Goal: Information Seeking & Learning: Learn about a topic

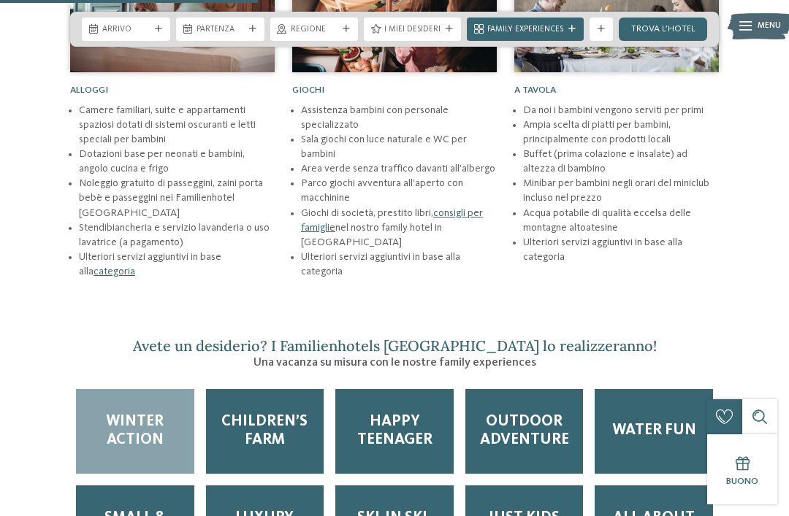
scroll to position [1696, 0]
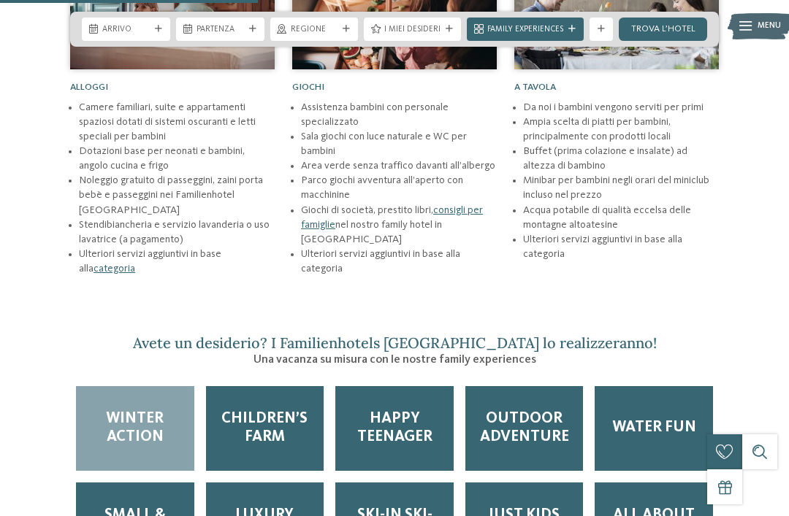
click at [526, 416] on span "Outdoor adventure" at bounding box center [524, 428] width 95 height 37
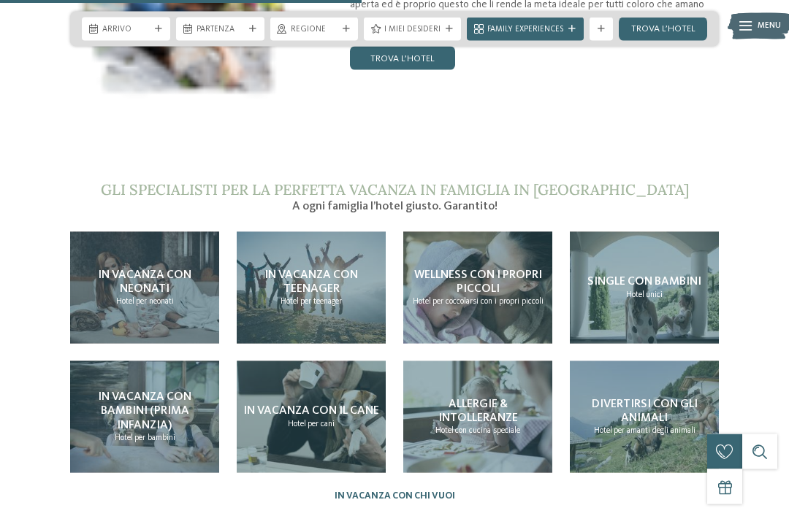
scroll to position [2401, 0]
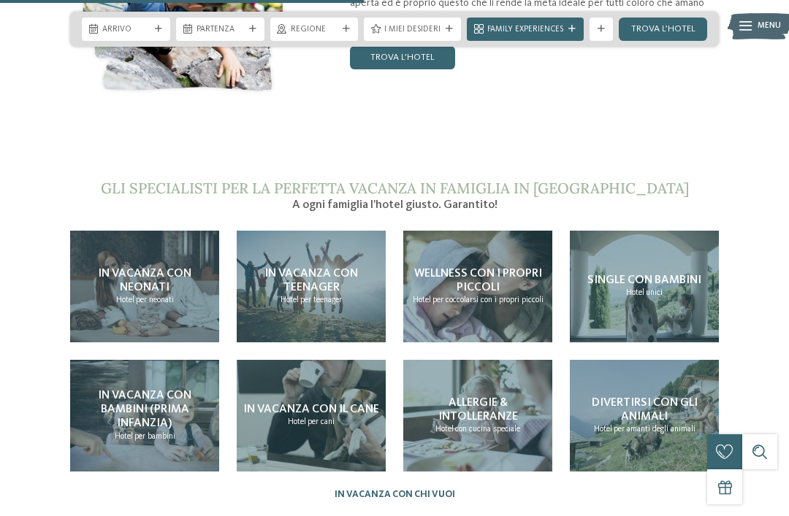
click at [361, 307] on div "In vacanza con teenager Hotel per teenager" at bounding box center [311, 287] width 149 height 112
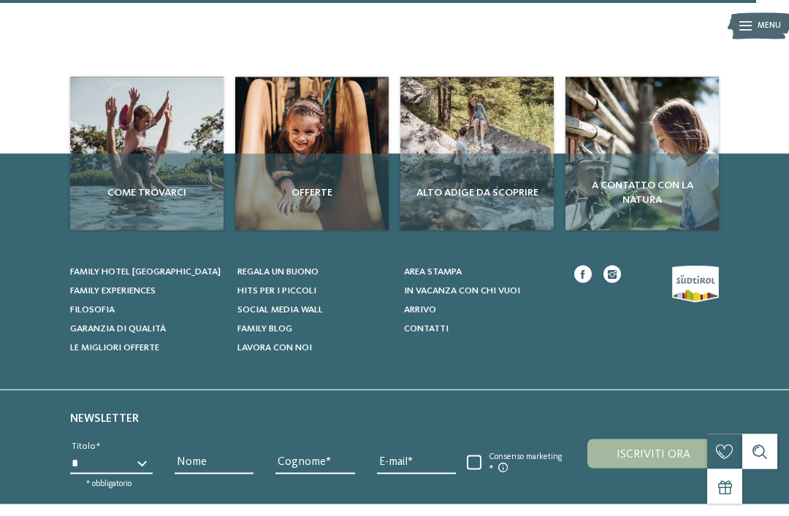
scroll to position [1810, 0]
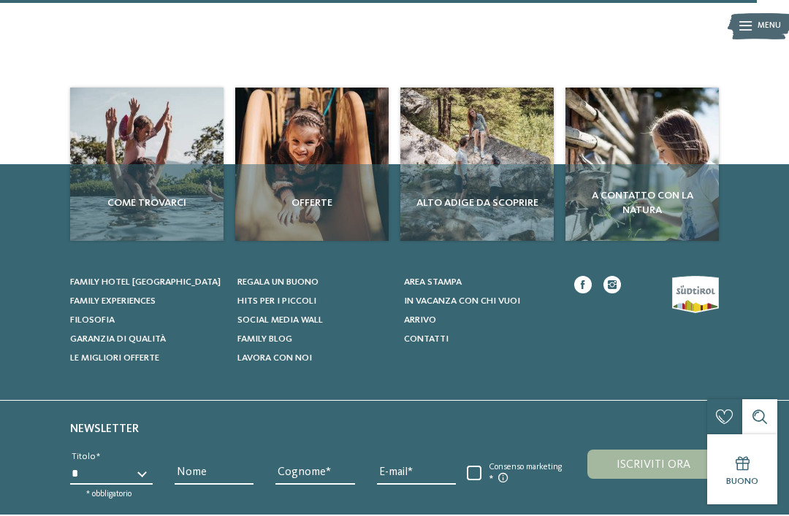
click at [524, 196] on span "Alto Adige da scoprire" at bounding box center [477, 203] width 142 height 15
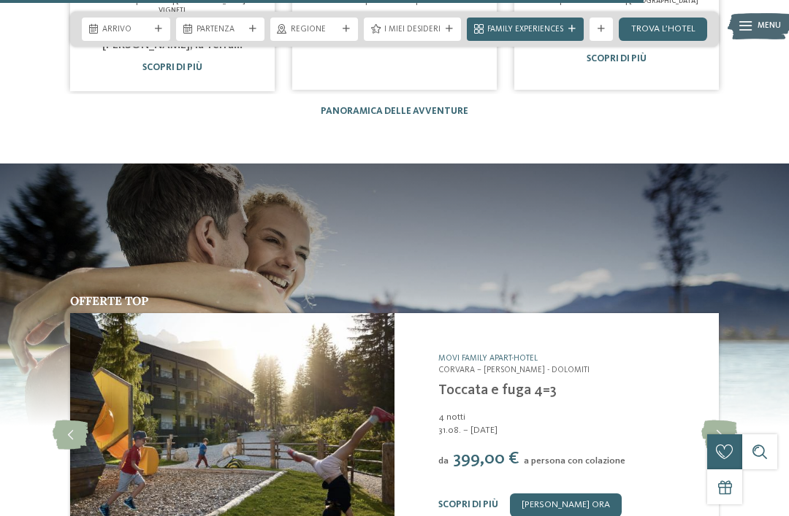
scroll to position [2517, 0]
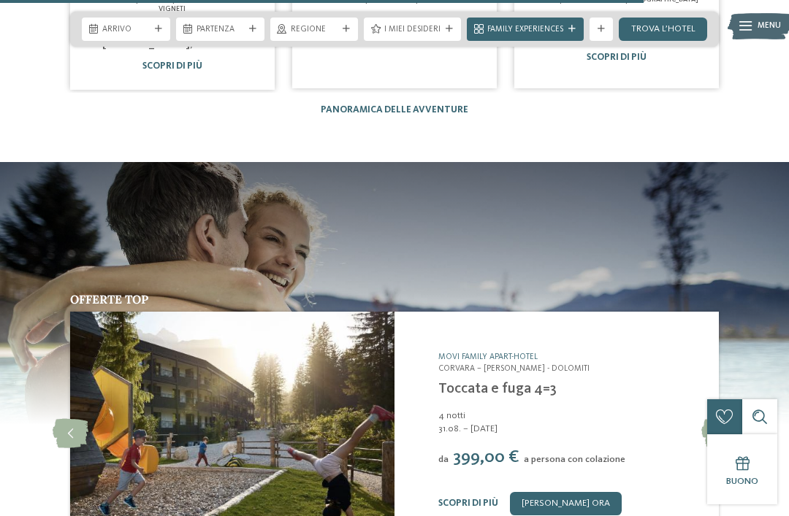
click at [716, 419] on icon at bounding box center [719, 433] width 36 height 29
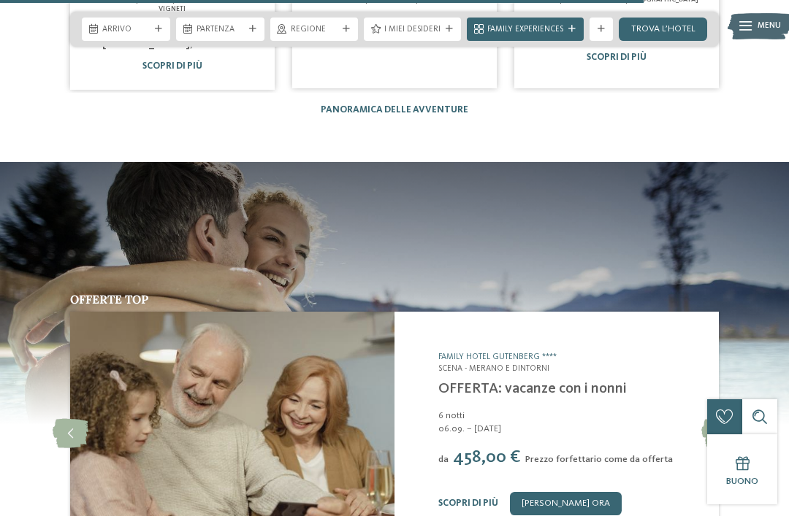
click at [705, 315] on div "Family Hotel Gutenberg **** Scena - Merano e dintorni OFFERTA: vacanze con i no…" at bounding box center [556, 433] width 324 height 243
click at [719, 419] on icon at bounding box center [719, 433] width 36 height 29
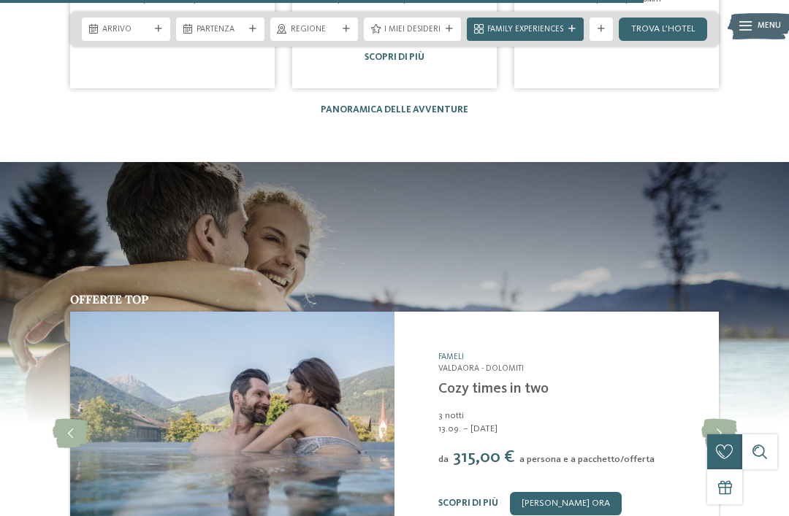
click at [721, 419] on icon at bounding box center [719, 433] width 36 height 29
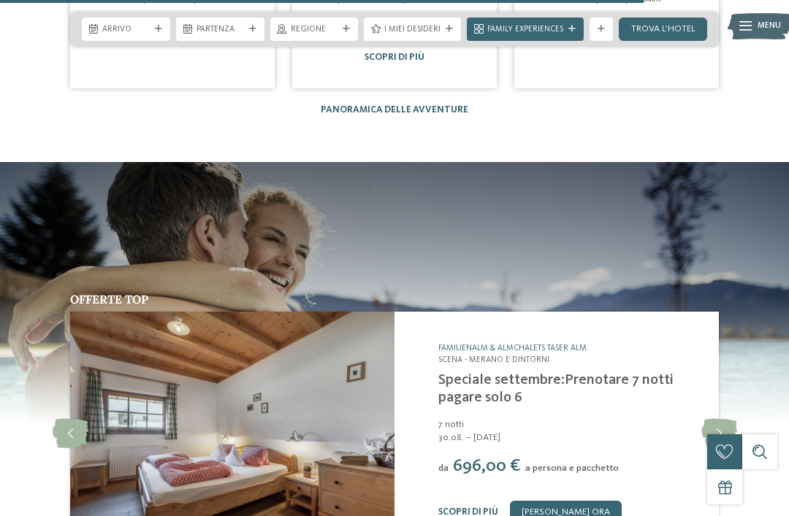
click at [717, 419] on icon at bounding box center [719, 433] width 36 height 29
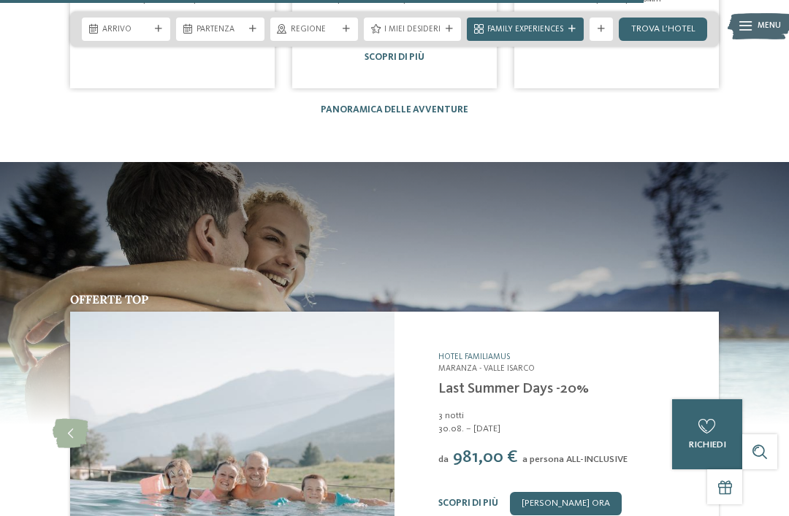
click at [719, 419] on icon at bounding box center [719, 433] width 36 height 29
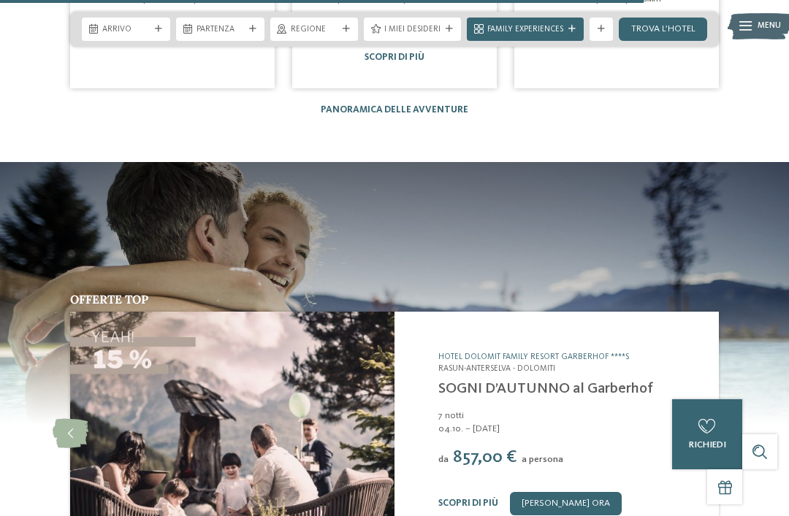
click at [717, 419] on icon at bounding box center [719, 433] width 36 height 29
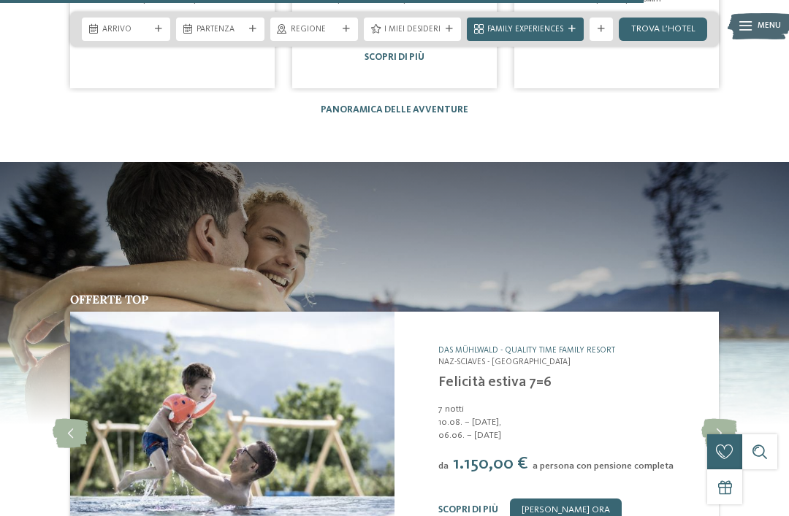
click at [721, 419] on icon at bounding box center [719, 433] width 36 height 29
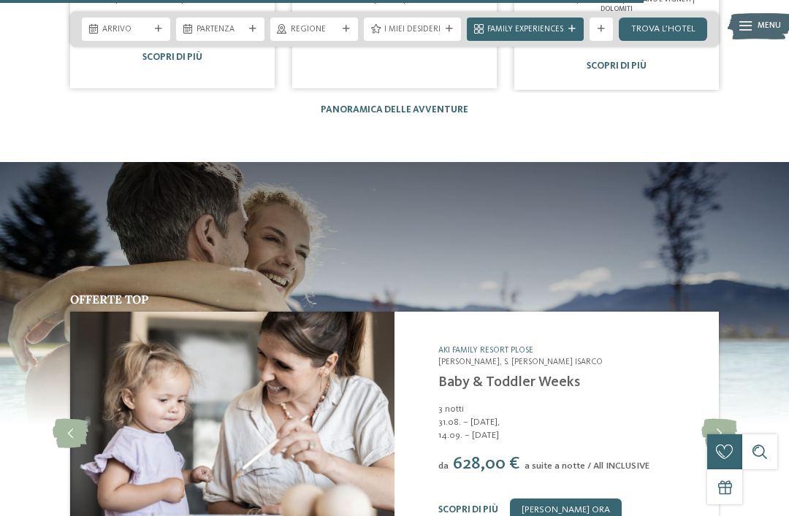
click at [719, 419] on icon at bounding box center [719, 433] width 36 height 29
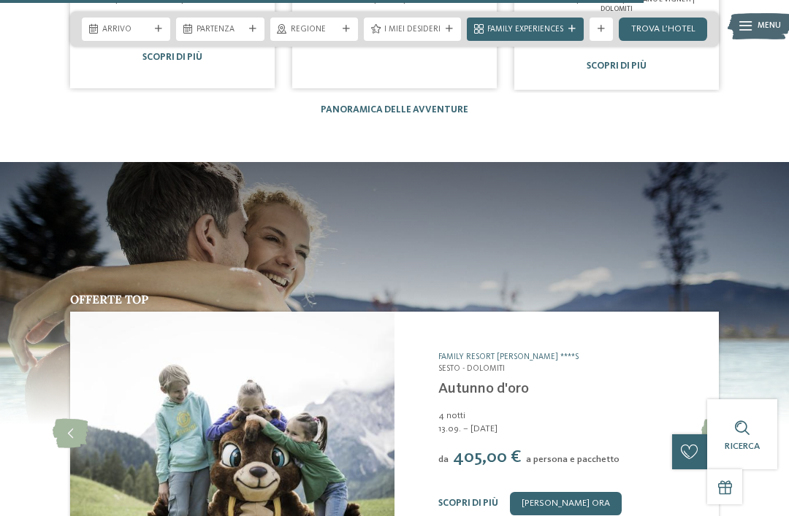
click at [717, 419] on icon at bounding box center [719, 433] width 36 height 29
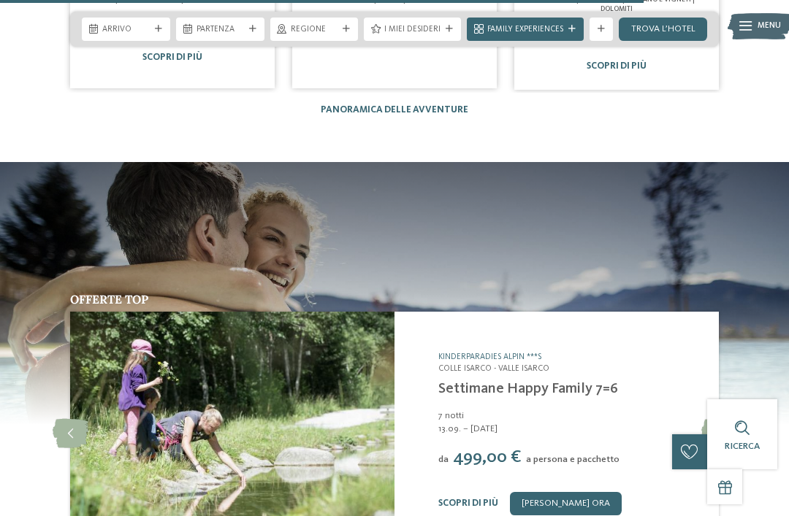
click at [719, 419] on icon at bounding box center [719, 433] width 36 height 29
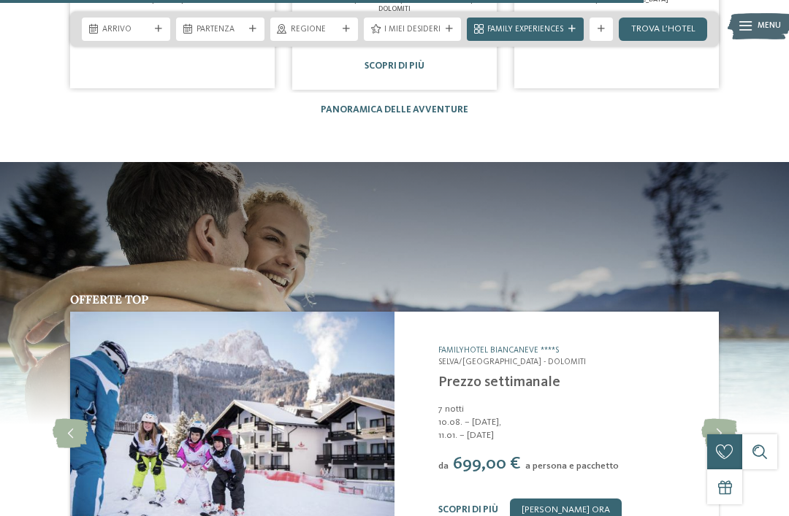
click at [724, 419] on icon at bounding box center [719, 433] width 36 height 29
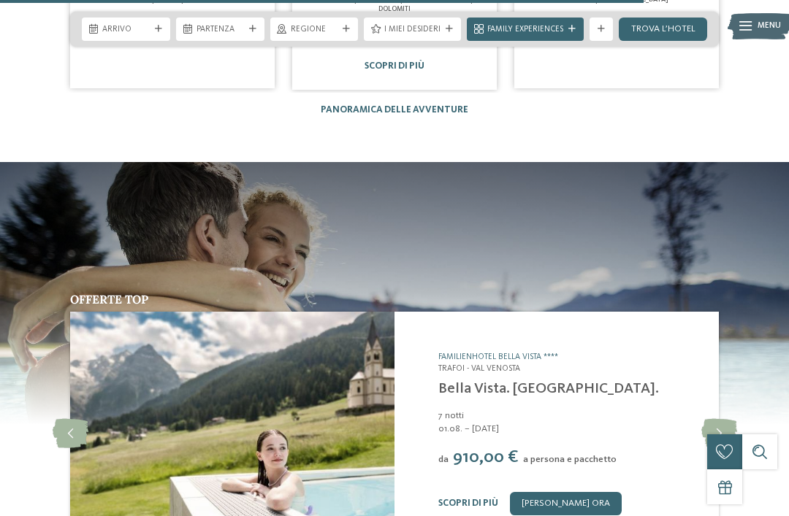
click at [714, 419] on icon at bounding box center [719, 433] width 36 height 29
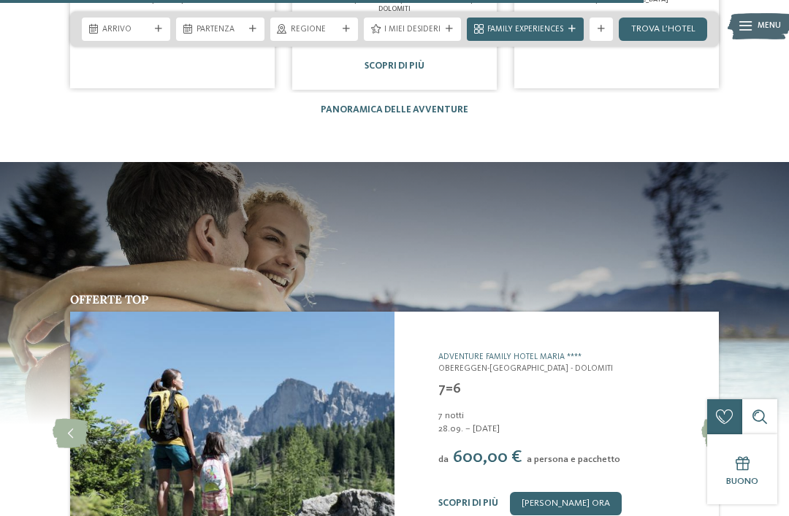
click at [726, 419] on icon at bounding box center [719, 433] width 36 height 29
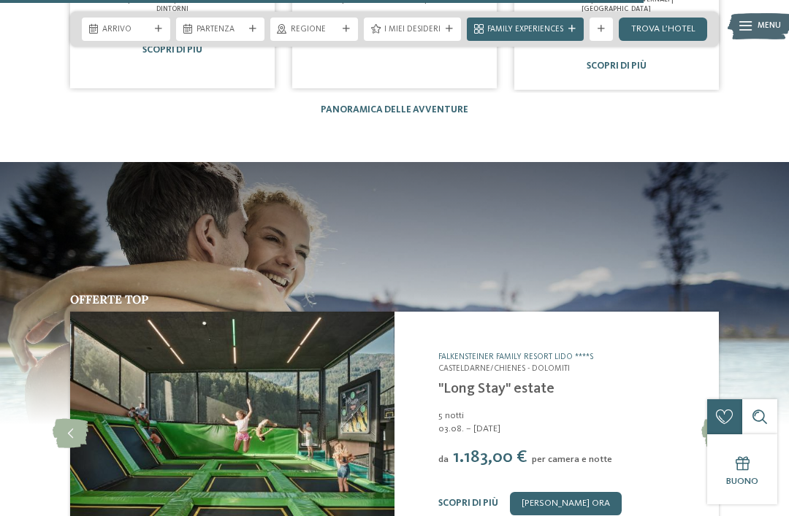
click at [728, 419] on icon at bounding box center [719, 433] width 36 height 29
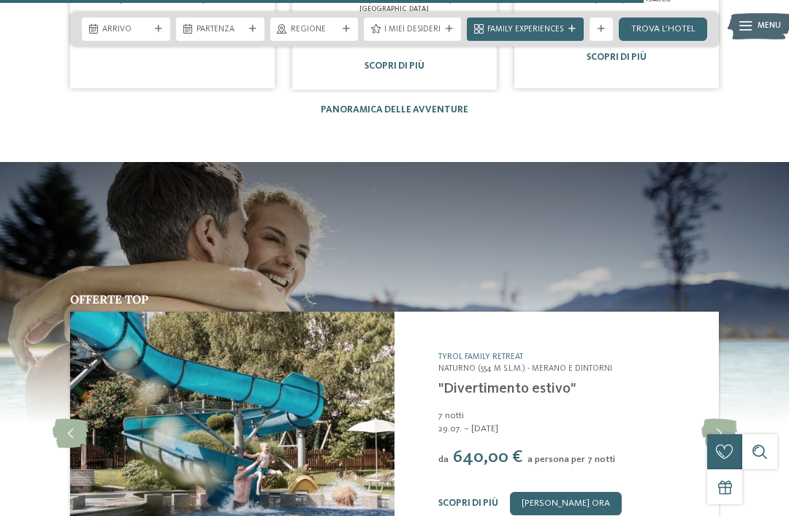
click at [720, 419] on icon at bounding box center [719, 433] width 36 height 29
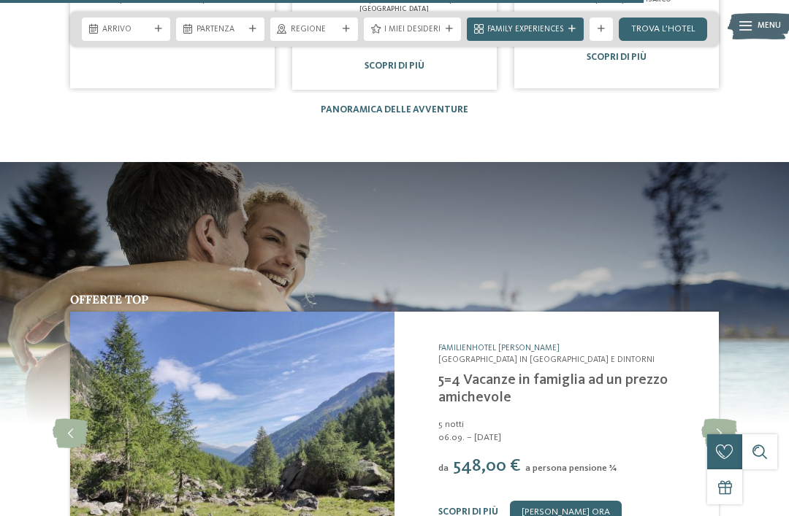
click at [721, 419] on icon at bounding box center [719, 433] width 36 height 29
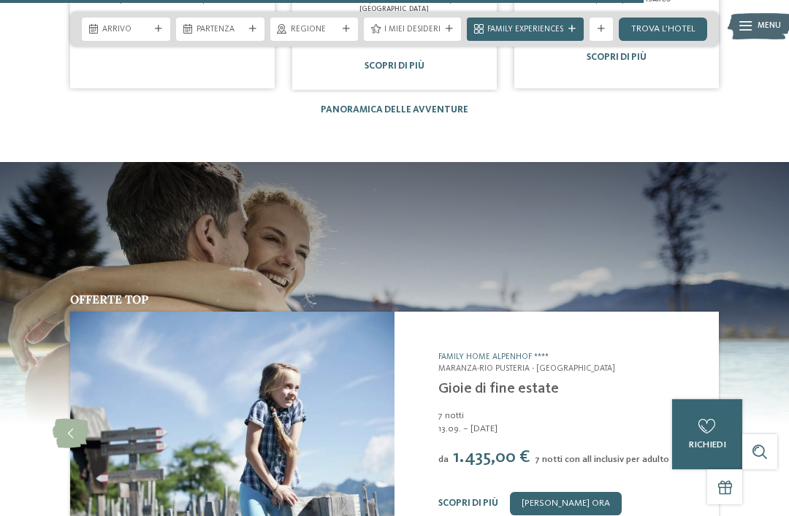
click at [718, 419] on icon at bounding box center [719, 433] width 36 height 29
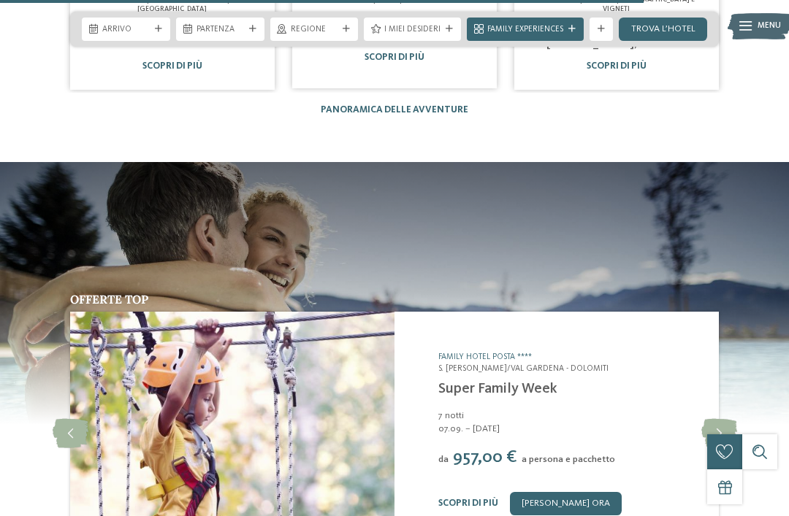
click at [715, 419] on icon at bounding box center [719, 433] width 36 height 29
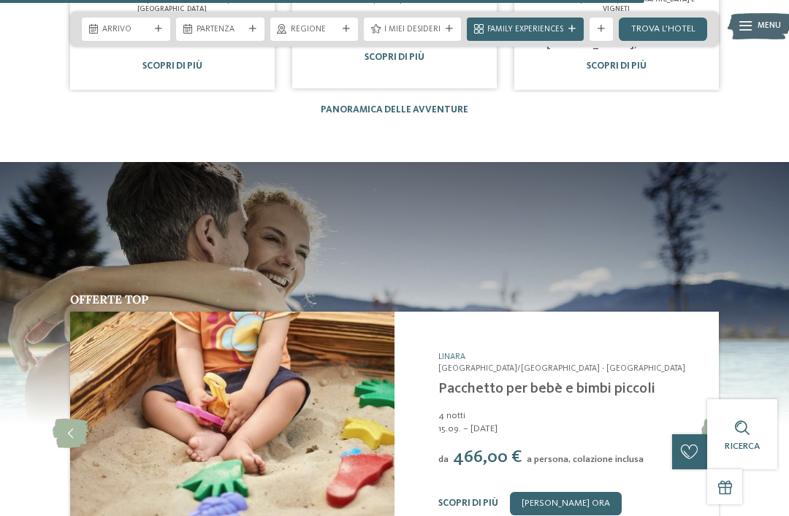
click at [719, 419] on icon at bounding box center [719, 433] width 36 height 29
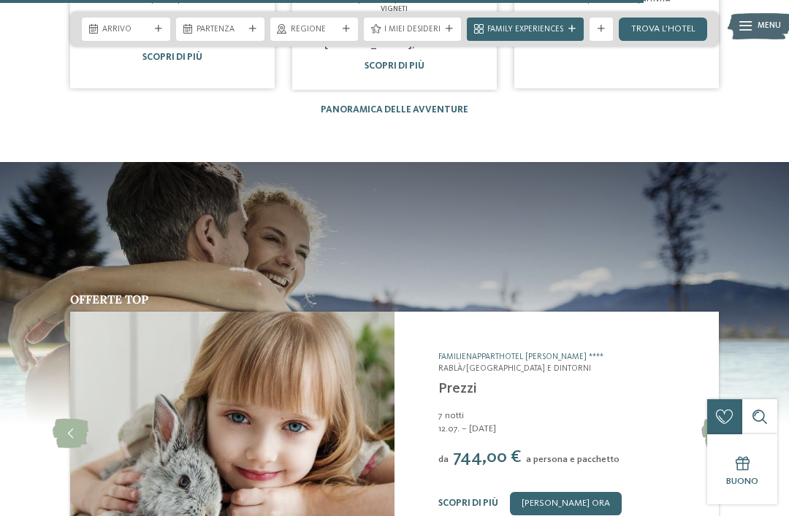
click at [720, 419] on icon at bounding box center [719, 433] width 36 height 29
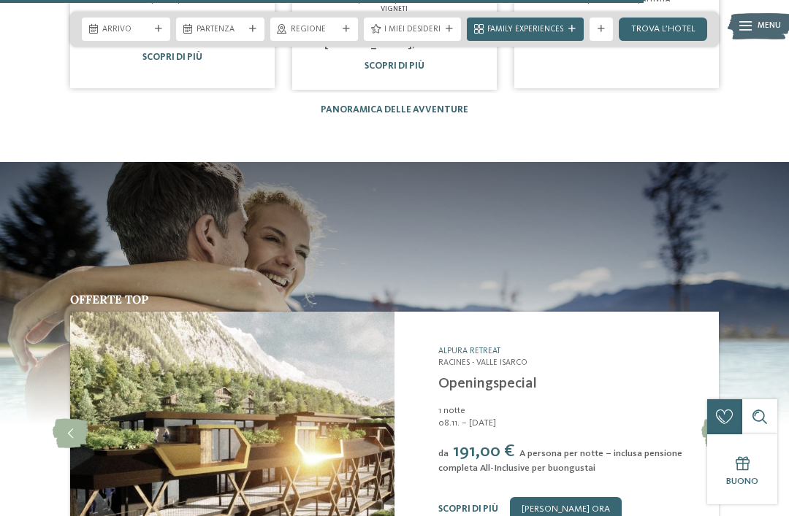
click at [726, 419] on icon at bounding box center [719, 433] width 36 height 29
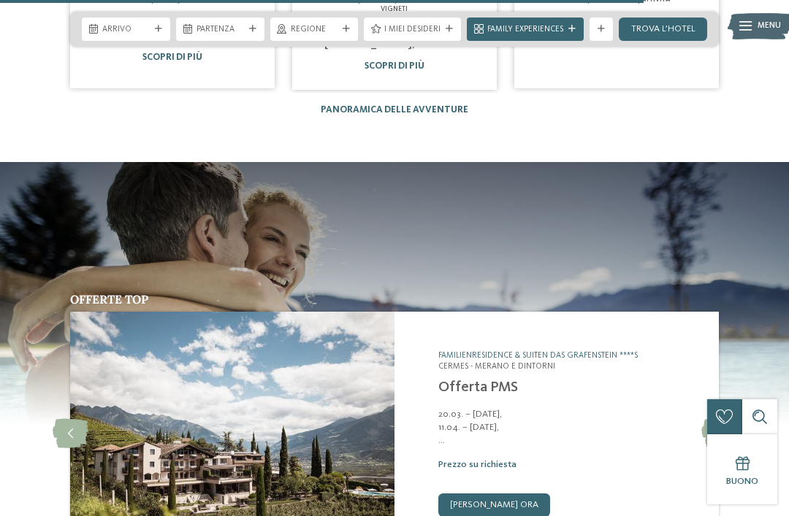
click at [718, 419] on icon at bounding box center [719, 433] width 36 height 29
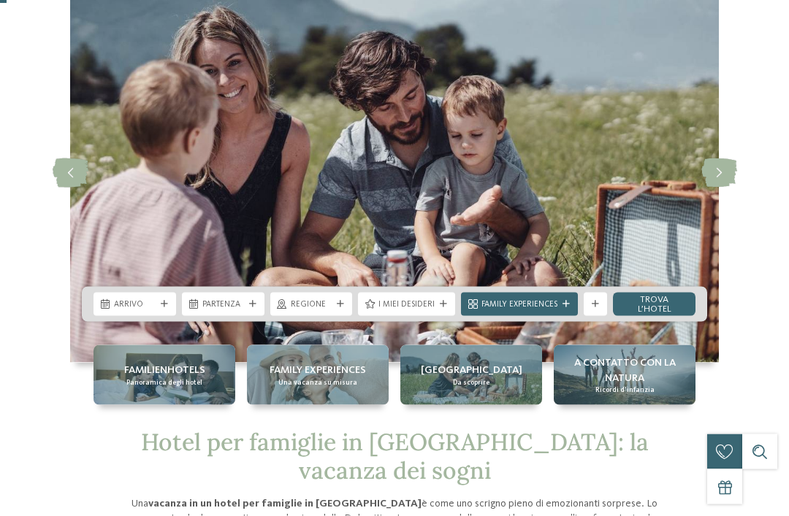
scroll to position [0, 0]
